Goal: Information Seeking & Learning: Learn about a topic

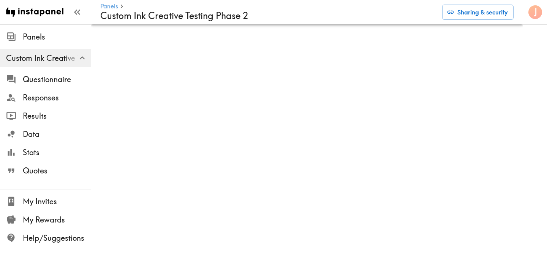
click at [207, 23] on div "Panels Custom Ink Creative Testing Phase 2 Sharing & security" at bounding box center [306, 12] width 413 height 24
click at [45, 153] on span "Stats" at bounding box center [57, 152] width 68 height 11
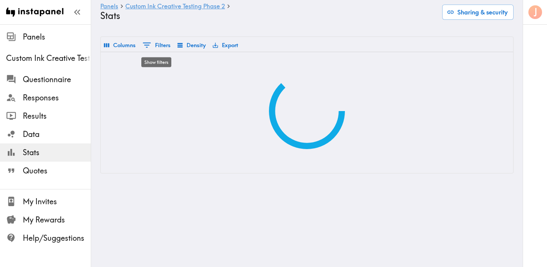
click at [161, 46] on button "0 Filters" at bounding box center [157, 44] width 32 height 13
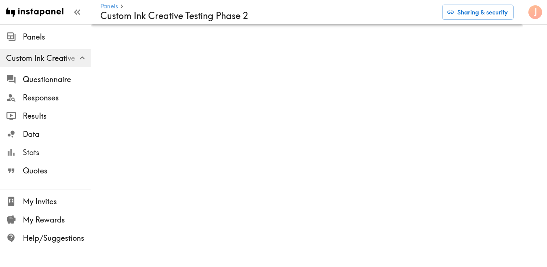
click at [36, 154] on span "Stats" at bounding box center [57, 152] width 68 height 11
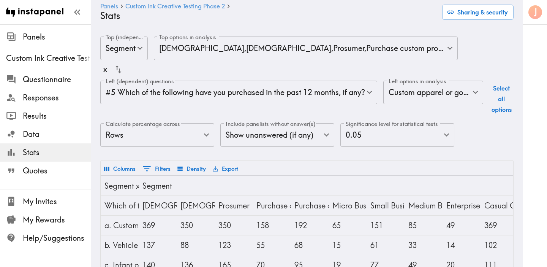
click at [201, 137] on body "Instapanel - Panels - Custom Ink Creative Testing Phase 2 - Stats Panels Custom…" at bounding box center [273, 224] width 547 height 401
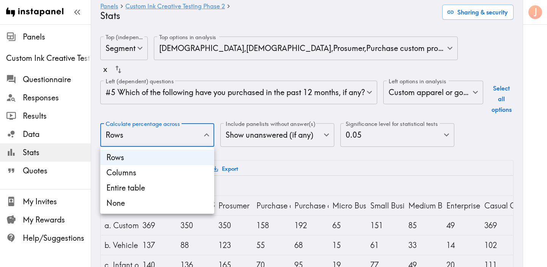
click at [183, 169] on li "Columns" at bounding box center [157, 172] width 114 height 15
type input "Columns"
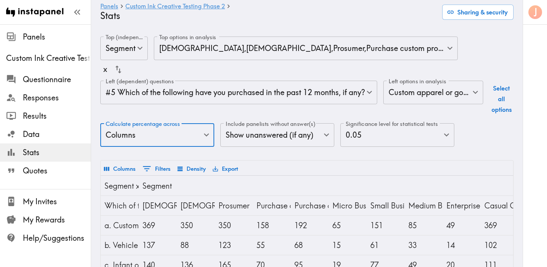
click at [235, 92] on body "Instapanel - Panels - Custom Ink Creative Testing Phase 2 - Stats Panels Custom…" at bounding box center [273, 224] width 547 height 401
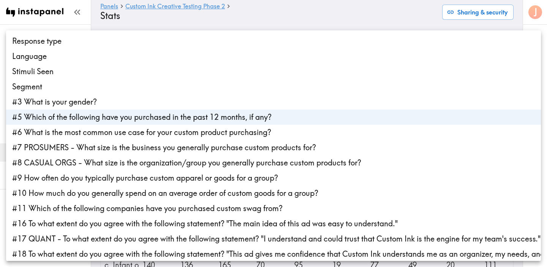
click at [221, 144] on li "#7 PROSUMERS - What size is the business you generally purchase custom products…" at bounding box center [273, 147] width 535 height 15
type input "f2c5fa65-1d27-4135-9232-9150199eecc8,be4e83b5-06d4-4e1f-8a2d-afb5385a1448"
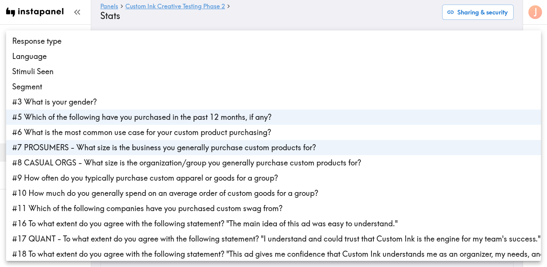
click at [312, 15] on div at bounding box center [273, 133] width 547 height 267
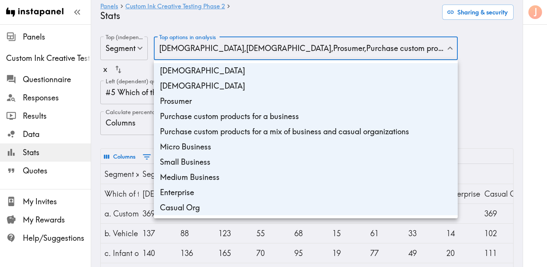
click at [256, 23] on div at bounding box center [273, 133] width 547 height 267
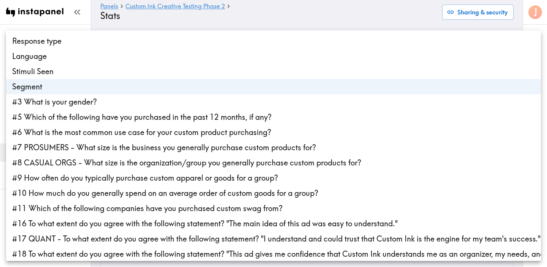
click at [261, 25] on div at bounding box center [273, 133] width 547 height 267
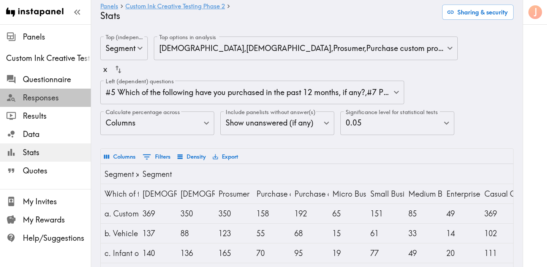
click at [61, 99] on span "Responses" at bounding box center [57, 97] width 68 height 11
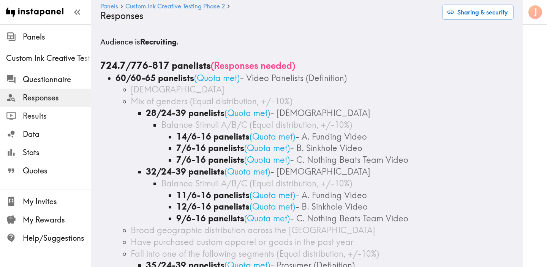
click at [47, 117] on span "Results" at bounding box center [57, 116] width 68 height 11
